Goal: Communication & Community: Connect with others

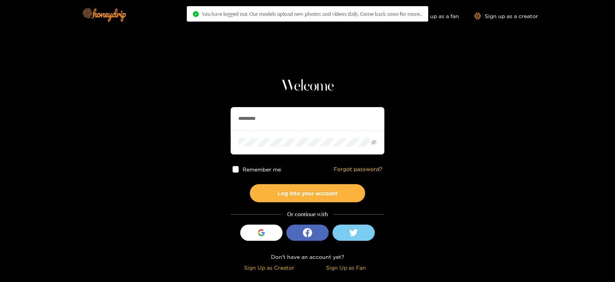
drag, startPoint x: 275, startPoint y: 126, endPoint x: 213, endPoint y: 128, distance: 62.0
click at [213, 128] on section "Welcome ********* Remember me Forgot password? Log into your account Or continu…" at bounding box center [307, 136] width 615 height 273
type input "**********"
click at [250, 184] on button "Log into your account" at bounding box center [307, 193] width 115 height 18
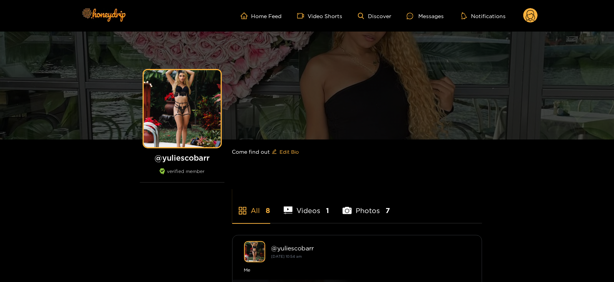
click at [538, 15] on circle at bounding box center [531, 15] width 15 height 15
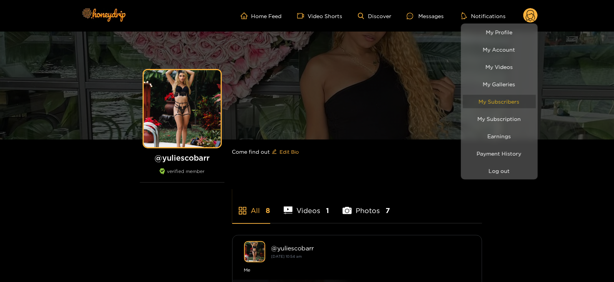
click at [483, 100] on link "My Subscribers" at bounding box center [499, 101] width 73 height 13
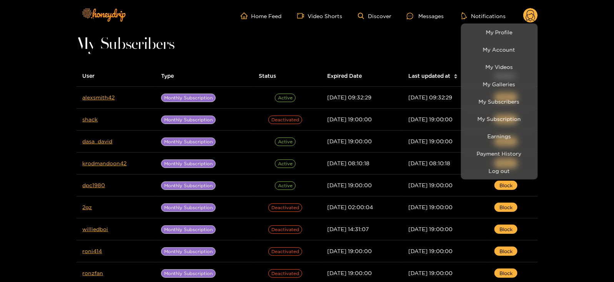
click at [100, 97] on div at bounding box center [307, 141] width 614 height 282
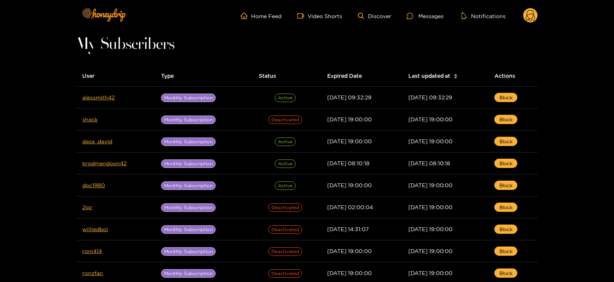
click at [100, 97] on link "alexsmith42" at bounding box center [99, 97] width 32 height 6
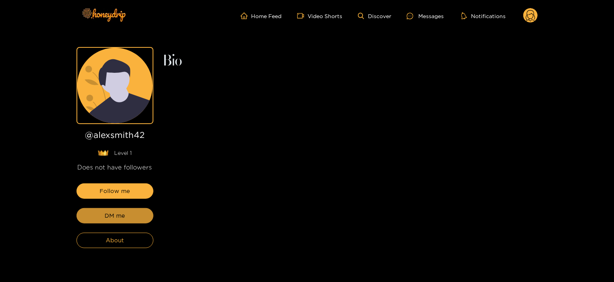
click at [96, 213] on button "DM me" at bounding box center [115, 215] width 77 height 15
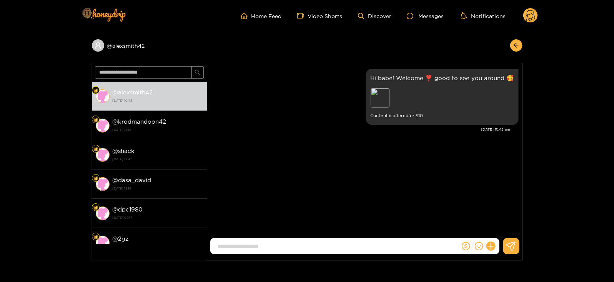
click at [529, 12] on circle at bounding box center [531, 15] width 15 height 15
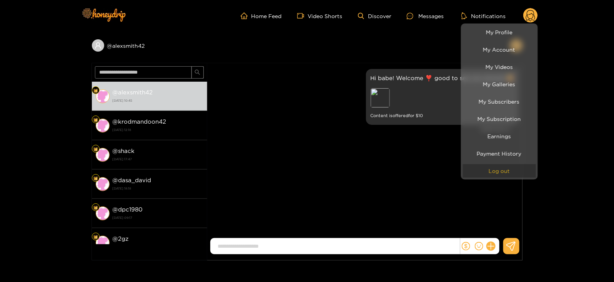
click at [485, 171] on button "Log out" at bounding box center [499, 170] width 73 height 13
